Goal: Navigation & Orientation: Find specific page/section

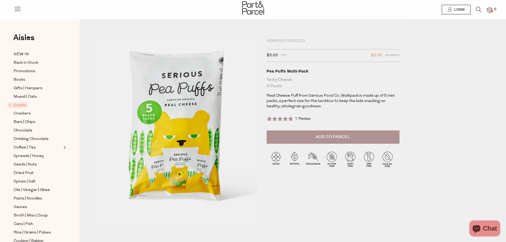
drag, startPoint x: 0, startPoint y: 0, endPoint x: 253, endPoint y: 8, distance: 253.3
click at [253, 8] on img at bounding box center [253, 7] width 22 height 13
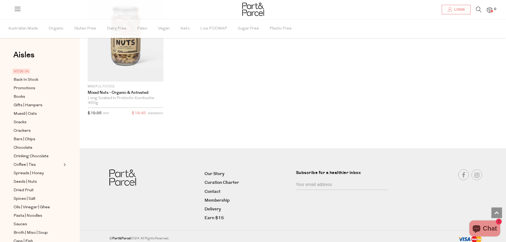
scroll to position [1329, 0]
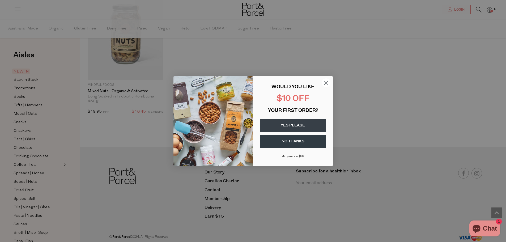
click at [324, 82] on circle "Close dialog" at bounding box center [325, 82] width 9 height 9
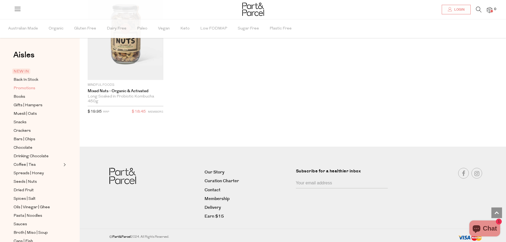
click at [28, 88] on span "Promotions" at bounding box center [25, 88] width 22 height 6
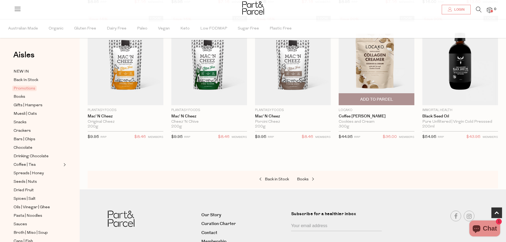
scroll to position [232, 0]
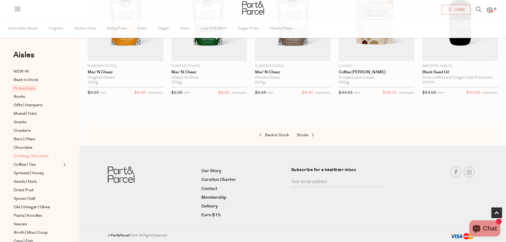
click at [29, 156] on span "Drinking Chocolate" at bounding box center [31, 156] width 35 height 6
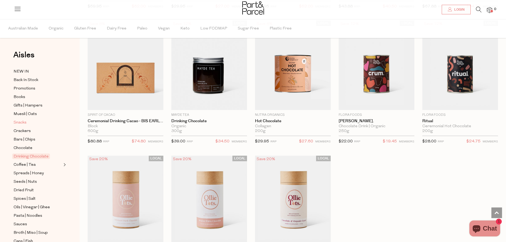
click at [20, 120] on span "Snacks" at bounding box center [20, 122] width 13 height 6
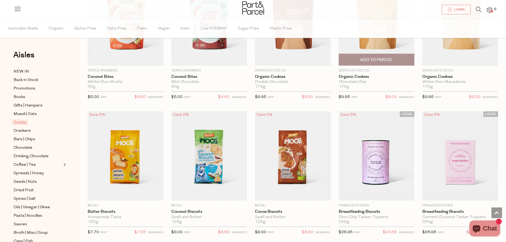
scroll to position [982, 0]
